Goal: Task Accomplishment & Management: Manage account settings

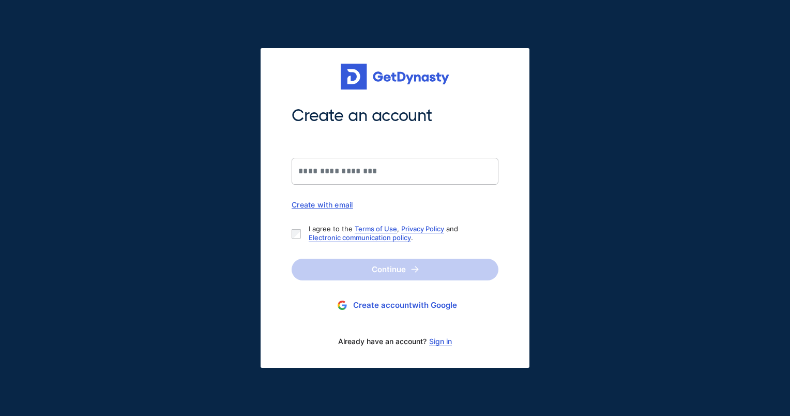
click at [443, 341] on link "Sign in" at bounding box center [440, 341] width 23 height 8
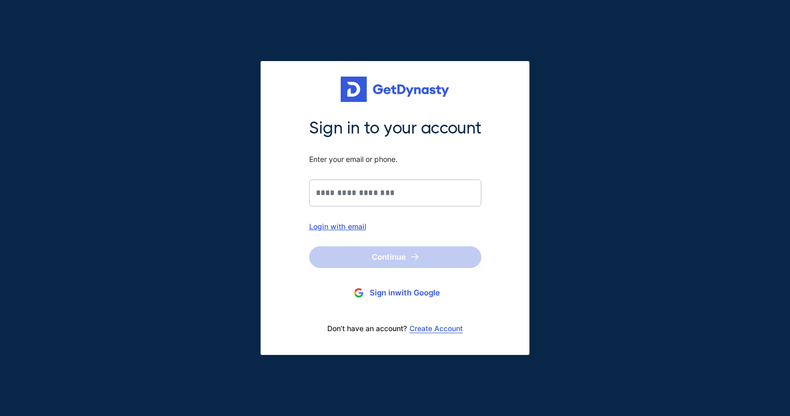
click at [349, 223] on div "Login with email" at bounding box center [395, 226] width 172 height 9
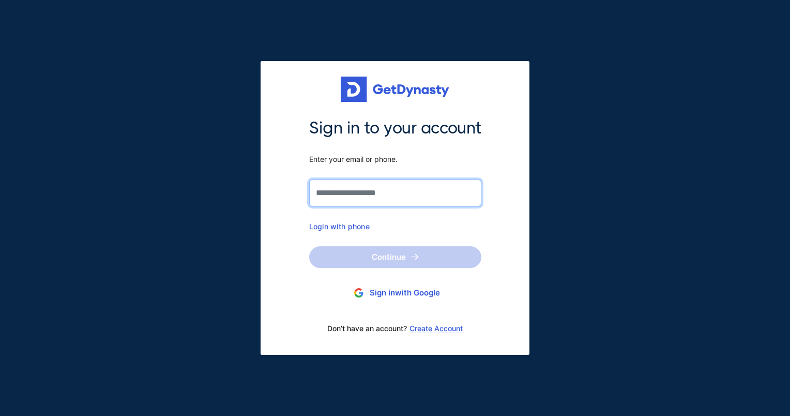
click at [351, 197] on input "Sign in to your account Enter your email or phone." at bounding box center [395, 193] width 172 height 27
type input "**********"
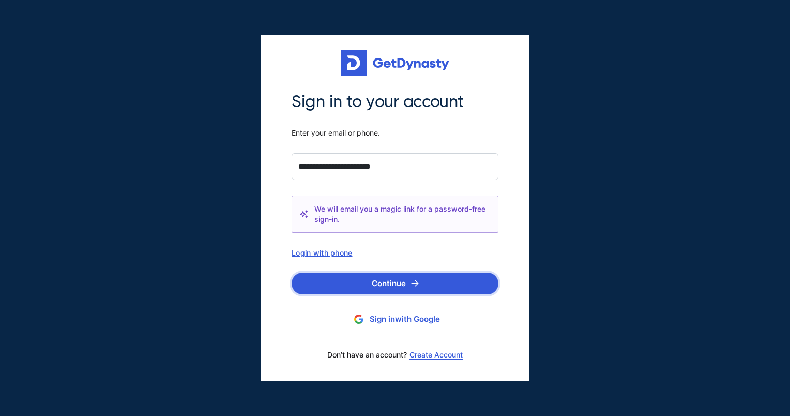
click at [395, 278] on button "Continue" at bounding box center [395, 284] width 207 height 22
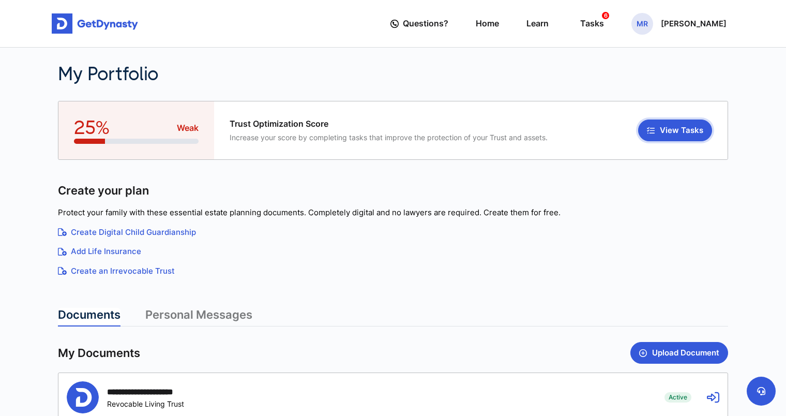
click at [678, 124] on button "View Tasks" at bounding box center [675, 131] width 74 height 22
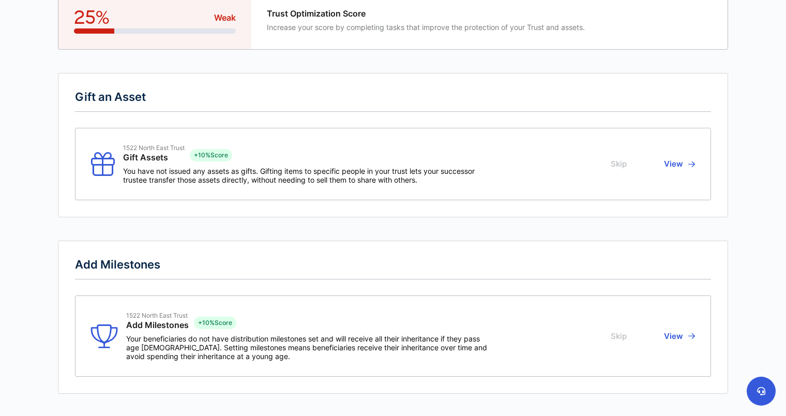
scroll to position [103, 0]
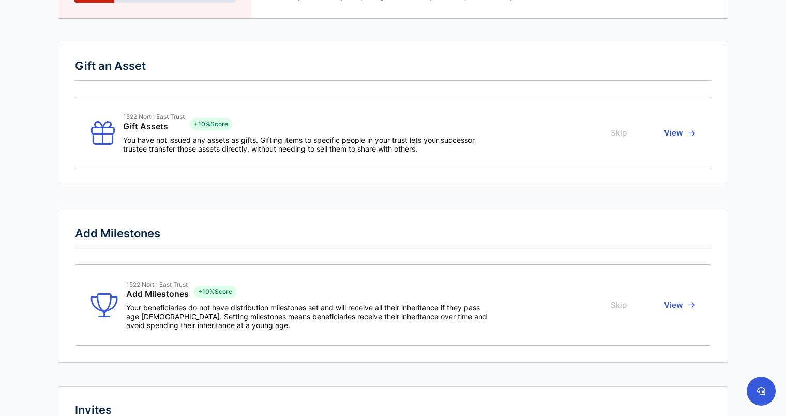
click at [623, 132] on button "Skip" at bounding box center [620, 133] width 19 height 40
click at [625, 308] on button "Skip" at bounding box center [620, 304] width 19 height 49
click at [684, 136] on button "View" at bounding box center [678, 133] width 34 height 40
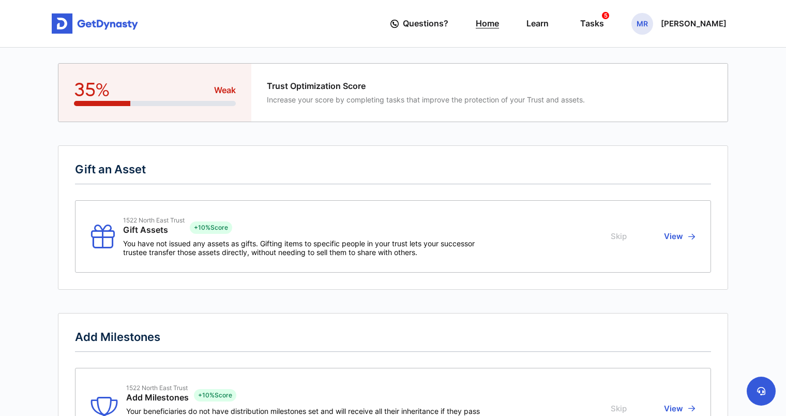
click at [487, 22] on link "Home" at bounding box center [487, 23] width 23 height 29
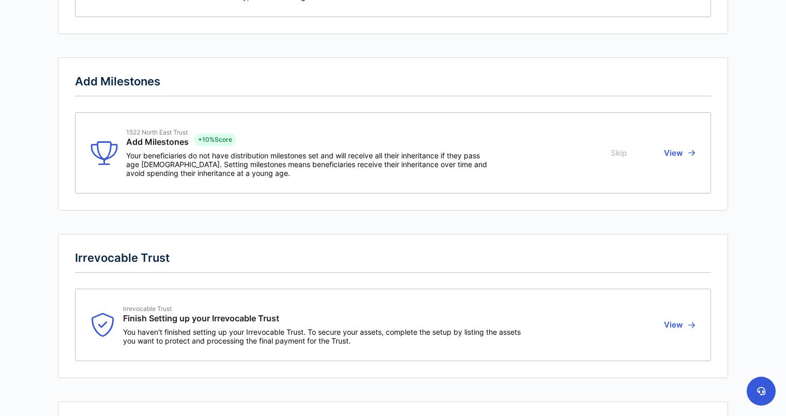
scroll to position [259, 0]
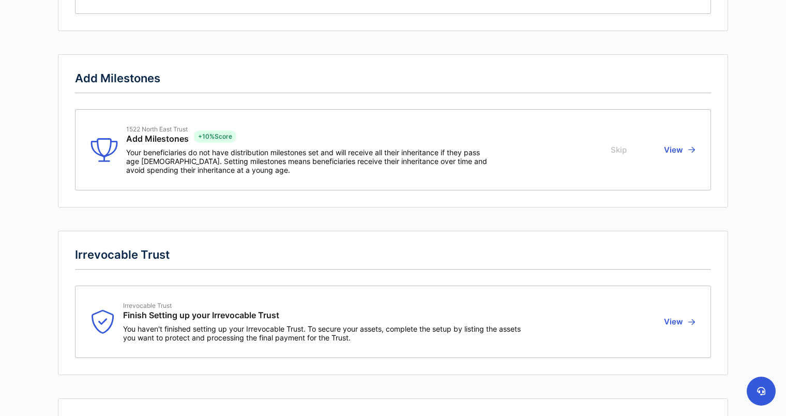
click at [687, 148] on button "View" at bounding box center [678, 149] width 34 height 49
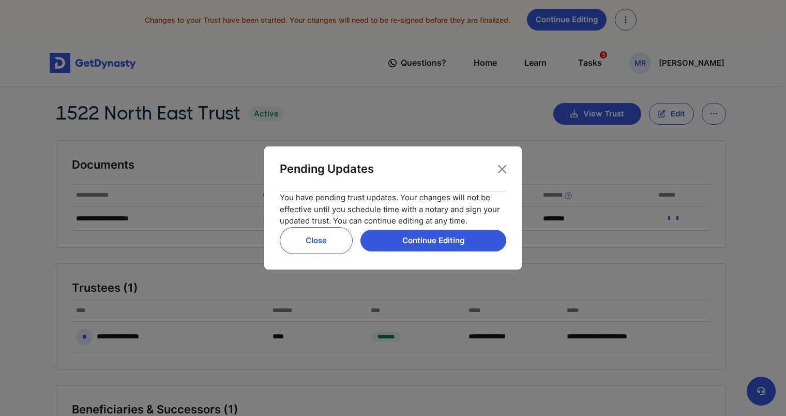
drag, startPoint x: 236, startPoint y: 8, endPoint x: 310, endPoint y: 238, distance: 241.8
click at [310, 239] on button "Close" at bounding box center [316, 240] width 73 height 27
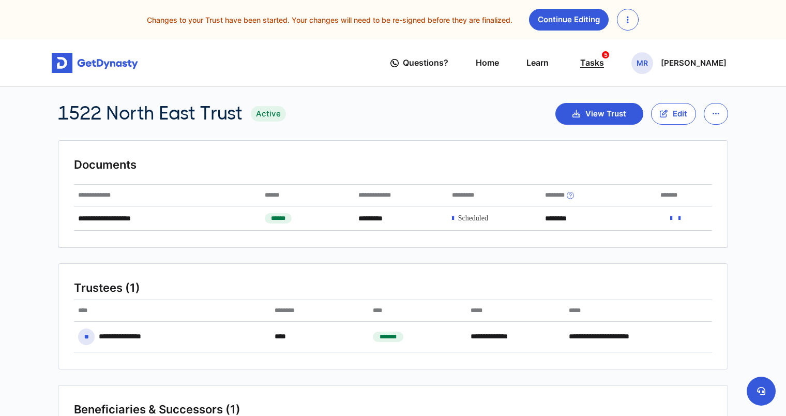
click at [599, 62] on div "Tasks 5" at bounding box center [592, 62] width 24 height 19
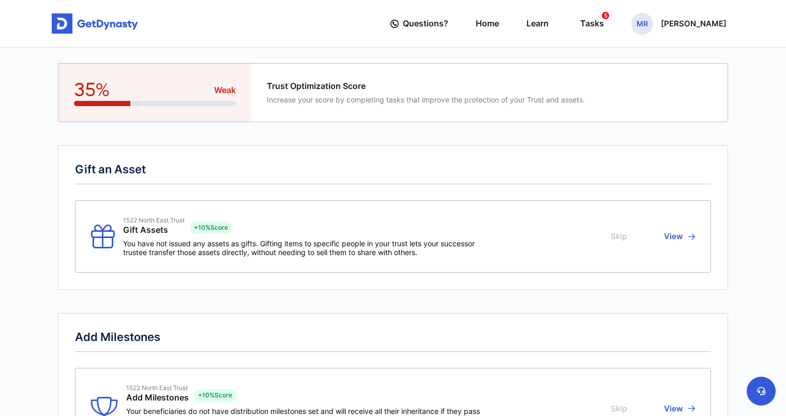
click at [679, 238] on button "View" at bounding box center [678, 236] width 34 height 40
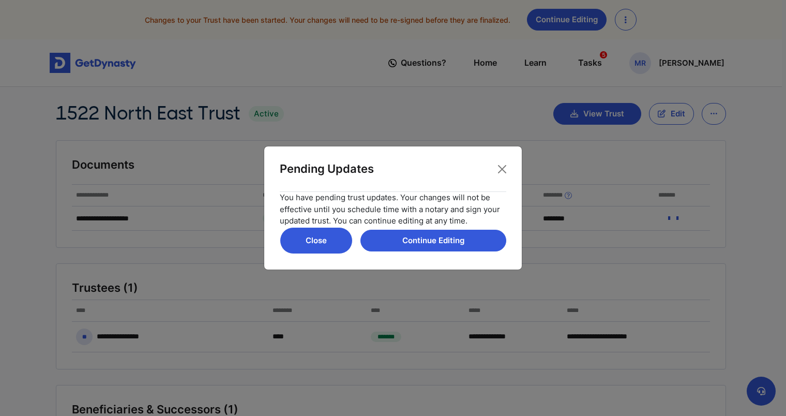
click at [335, 240] on button "Close" at bounding box center [316, 240] width 73 height 27
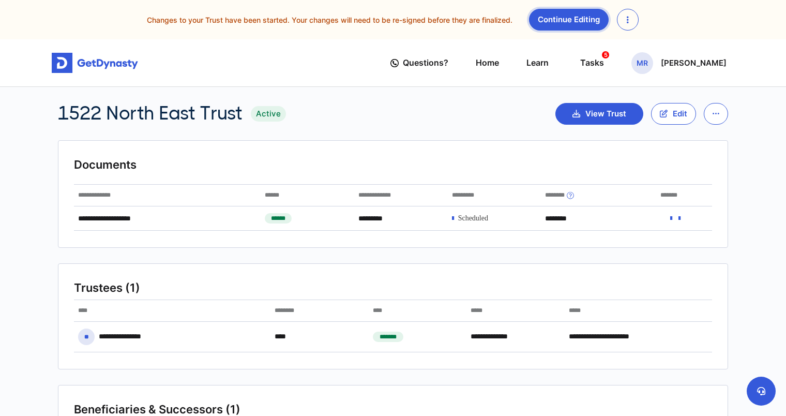
click at [563, 21] on link "Continue Editing" at bounding box center [569, 20] width 80 height 22
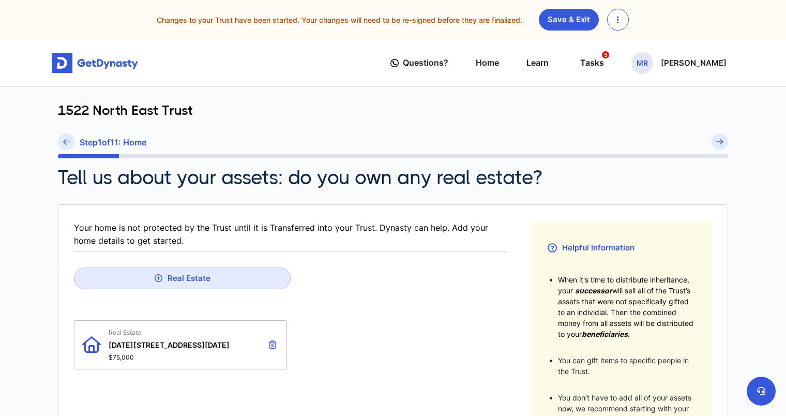
click at [619, 25] on button "button" at bounding box center [618, 20] width 22 height 22
click at [592, 59] on div "Tasks 5" at bounding box center [592, 62] width 24 height 19
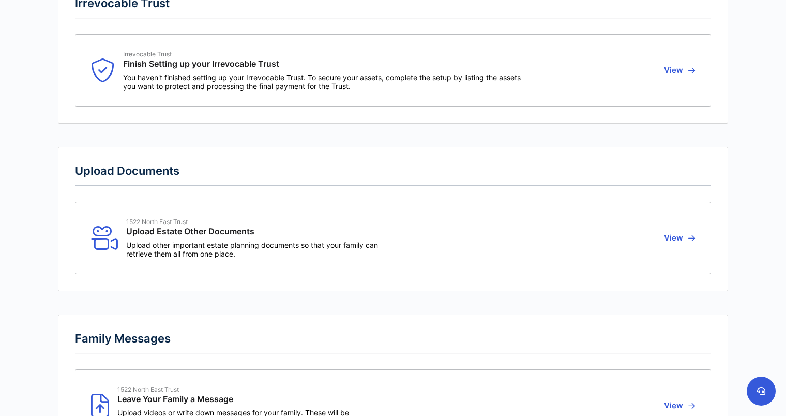
scroll to position [517, 0]
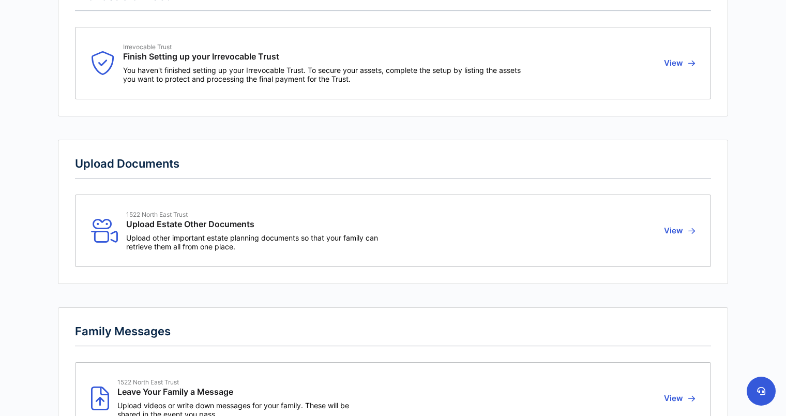
click at [685, 225] on button "View" at bounding box center [678, 231] width 34 height 40
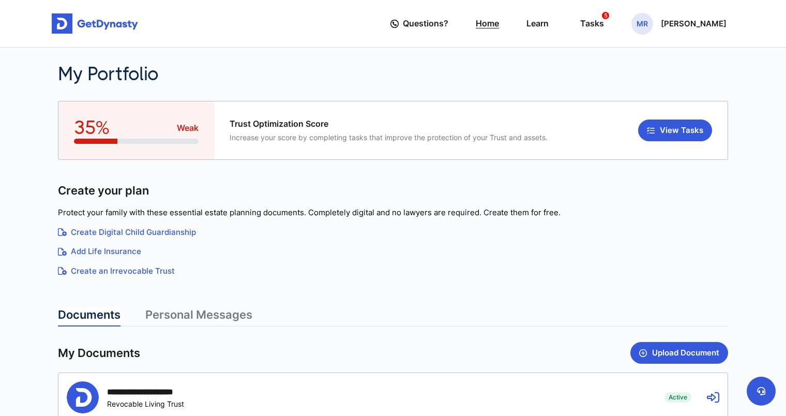
click at [495, 27] on link "Home" at bounding box center [487, 23] width 23 height 29
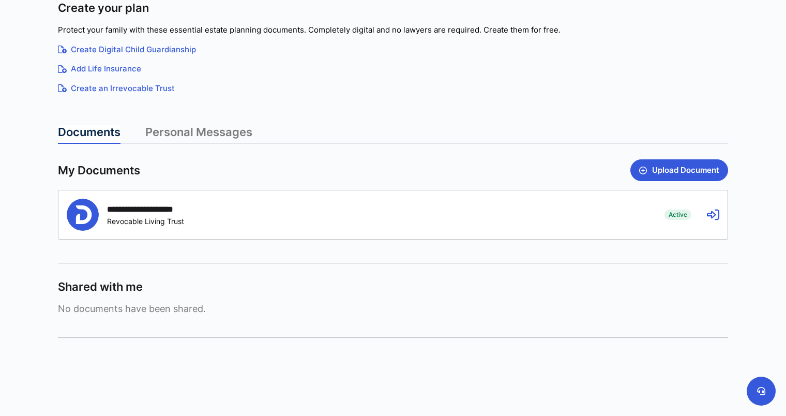
scroll to position [183, 0]
click at [215, 208] on div "**********" at bounding box center [358, 214] width 582 height 32
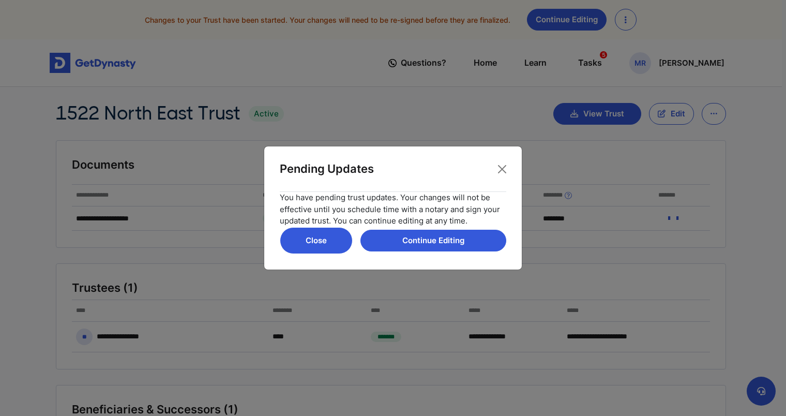
click at [335, 243] on button "Close" at bounding box center [316, 240] width 73 height 27
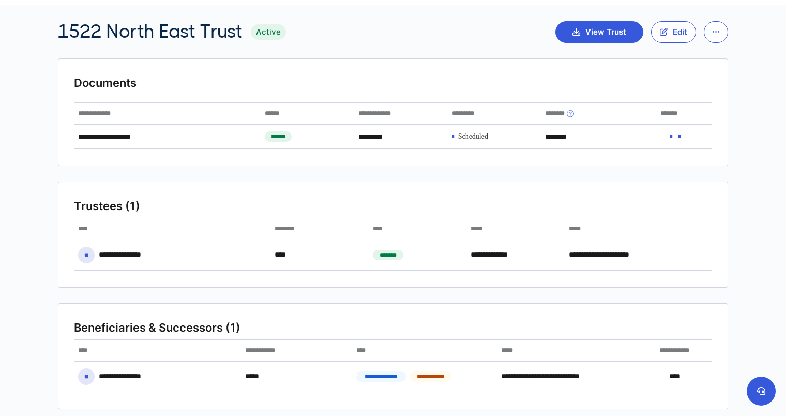
scroll to position [81, 0]
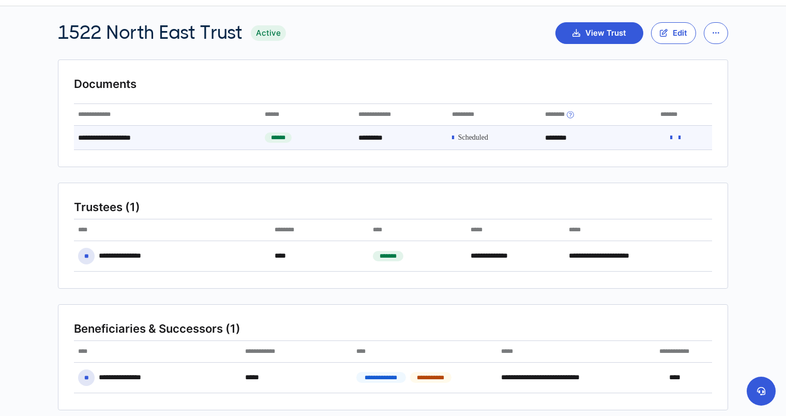
click at [681, 134] on icon at bounding box center [680, 137] width 2 height 7
